Goal: Transaction & Acquisition: Purchase product/service

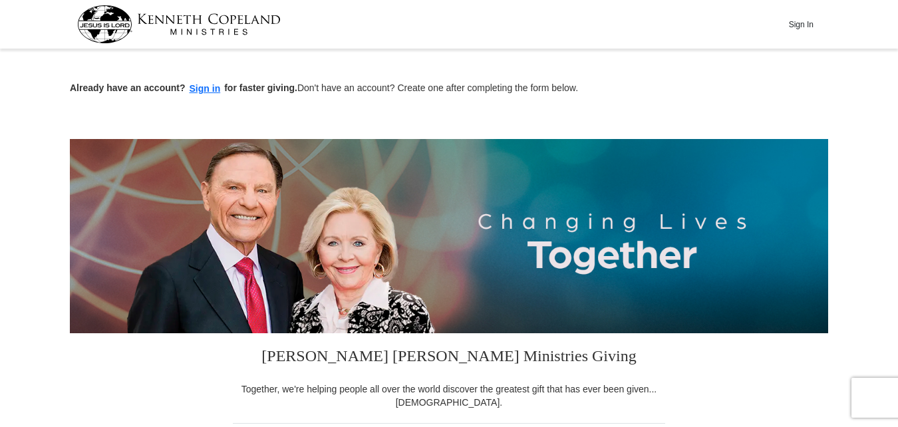
scroll to position [374, 0]
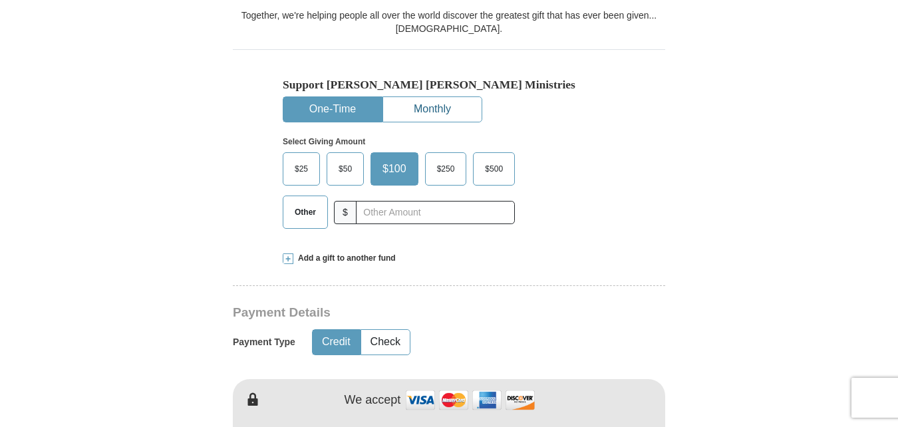
click at [440, 119] on button "Monthly" at bounding box center [432, 109] width 98 height 25
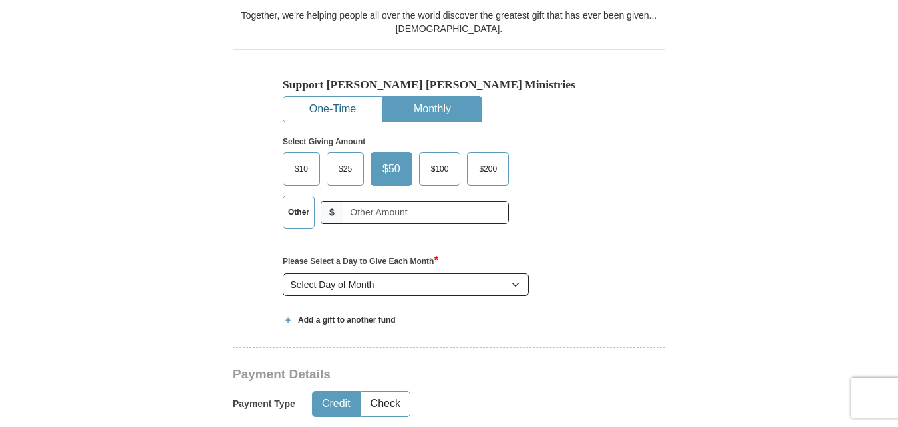
click at [363, 112] on button "One-Time" at bounding box center [332, 109] width 98 height 25
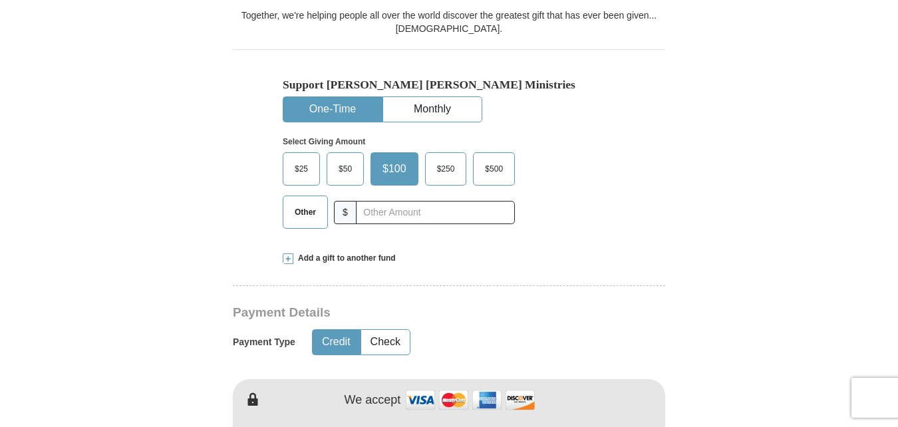
click at [307, 160] on span "$25" at bounding box center [301, 169] width 27 height 20
click at [0, 0] on input "$25" at bounding box center [0, 0] width 0 height 0
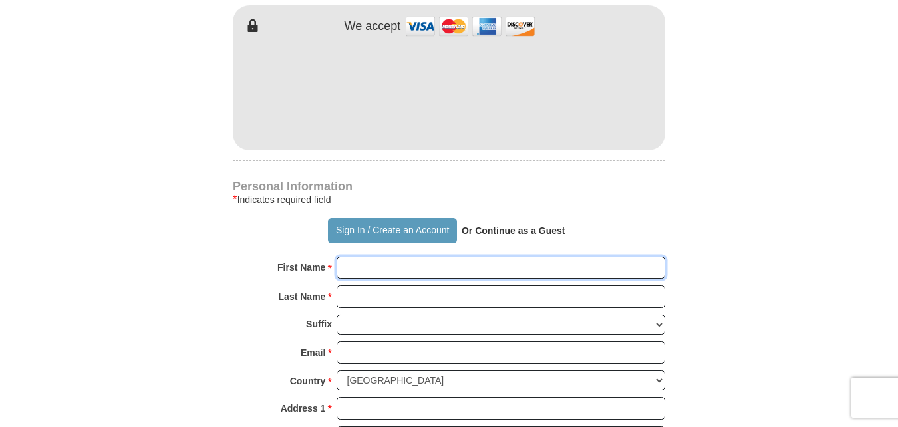
click at [399, 270] on input "First Name *" at bounding box center [501, 268] width 329 height 23
type input "[PERSON_NAME]"
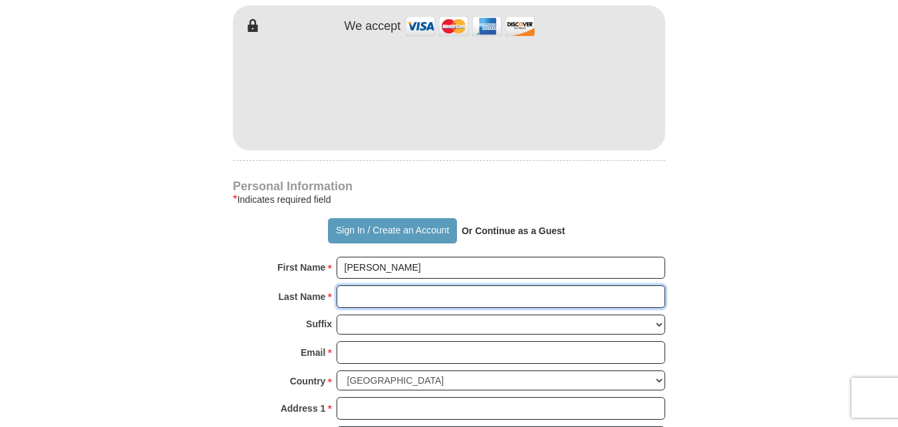
type input "[PERSON_NAME]"
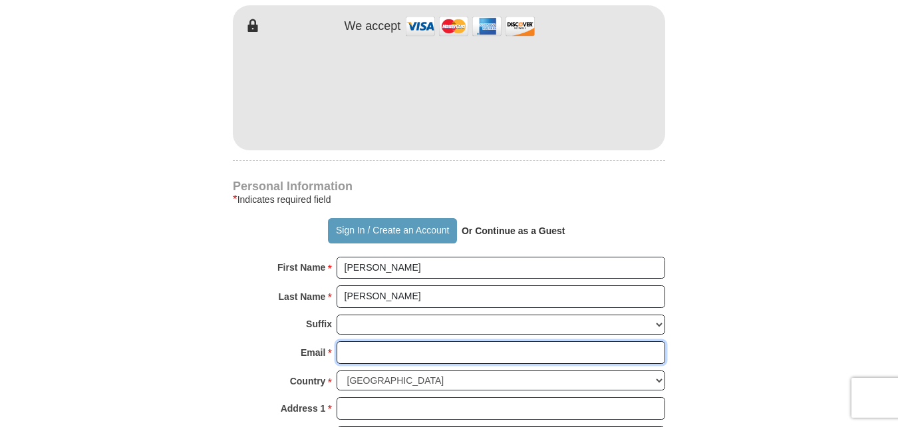
type input "[EMAIL_ADDRESS][DOMAIN_NAME]"
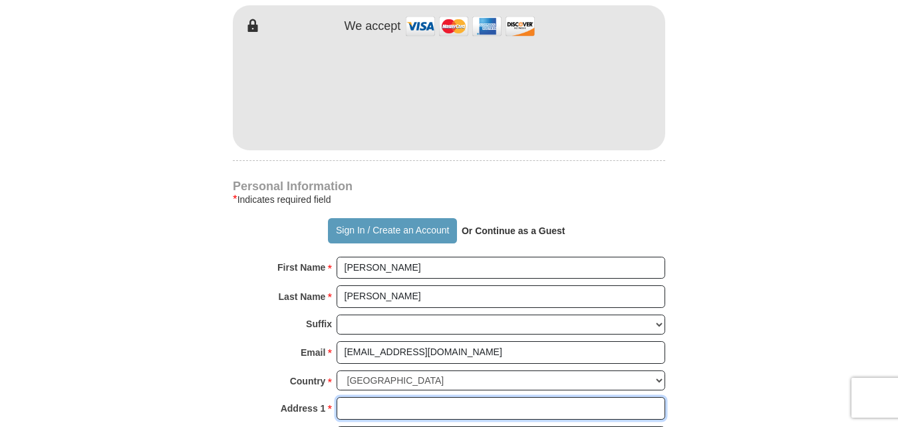
type input "[STREET_ADDRESS]"
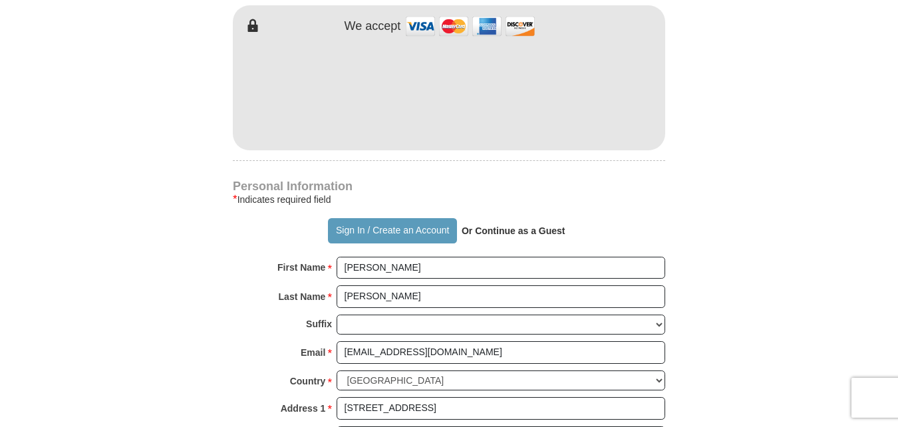
type input "Lockport"
select select "IL"
type input "60441"
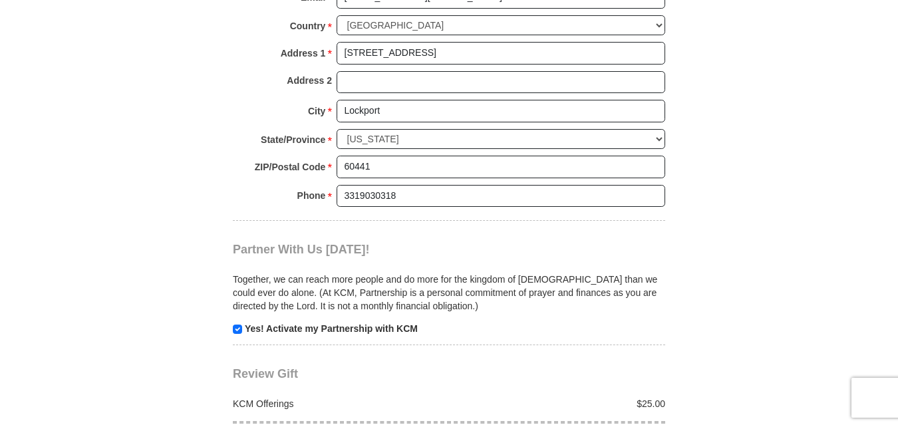
scroll to position [1111, 0]
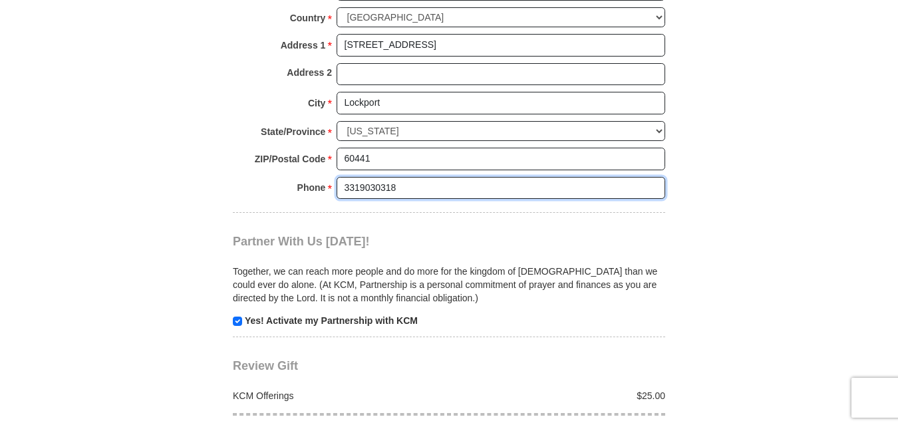
click at [440, 179] on input "3319030318" at bounding box center [501, 188] width 329 height 23
type input "3"
type input "7085024878"
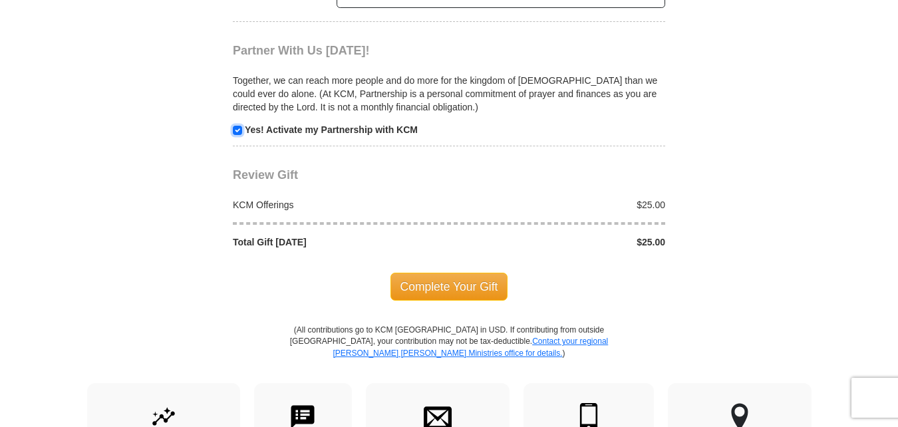
scroll to position [1310, 0]
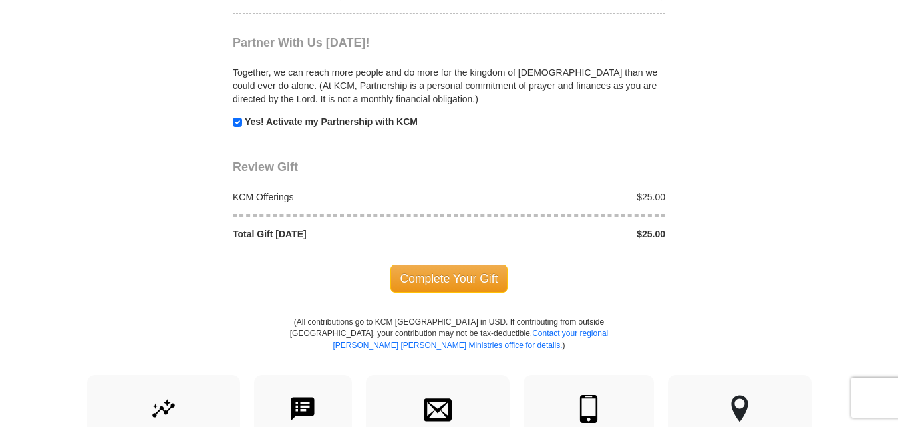
click at [236, 128] on p "Yes! Activate my Partnership with KCM" at bounding box center [449, 121] width 433 height 13
click at [236, 127] on input "checkbox" at bounding box center [237, 122] width 9 height 9
checkbox input "false"
click at [464, 277] on span "Complete Your Gift" at bounding box center [450, 279] width 118 height 28
